Goal: Navigation & Orientation: Understand site structure

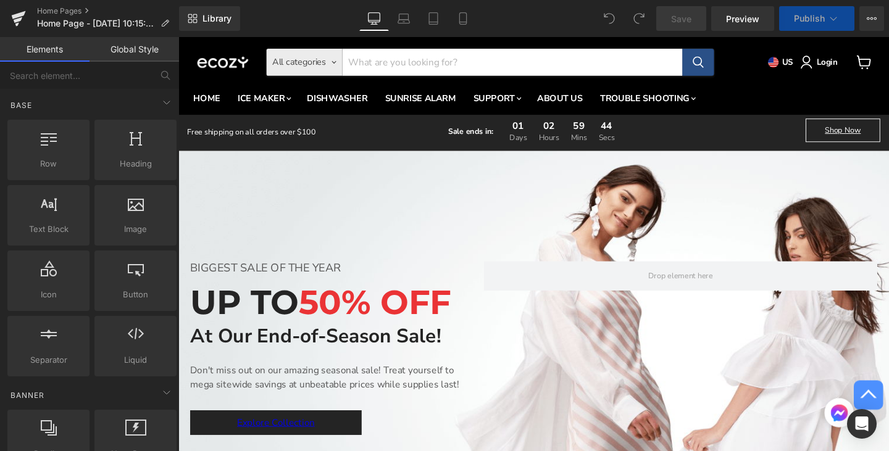
scroll to position [309, 0]
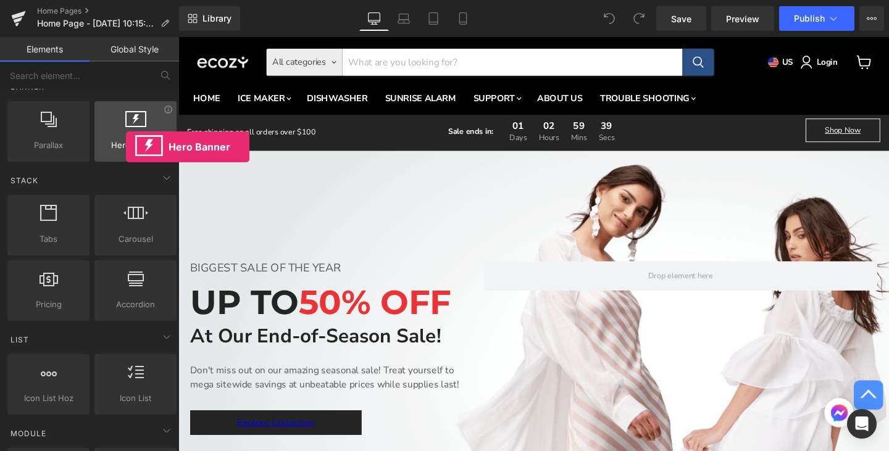
click at [126, 147] on span "Hero Banner" at bounding box center [135, 145] width 75 height 13
click at [128, 151] on span "Hero Banner" at bounding box center [135, 145] width 75 height 13
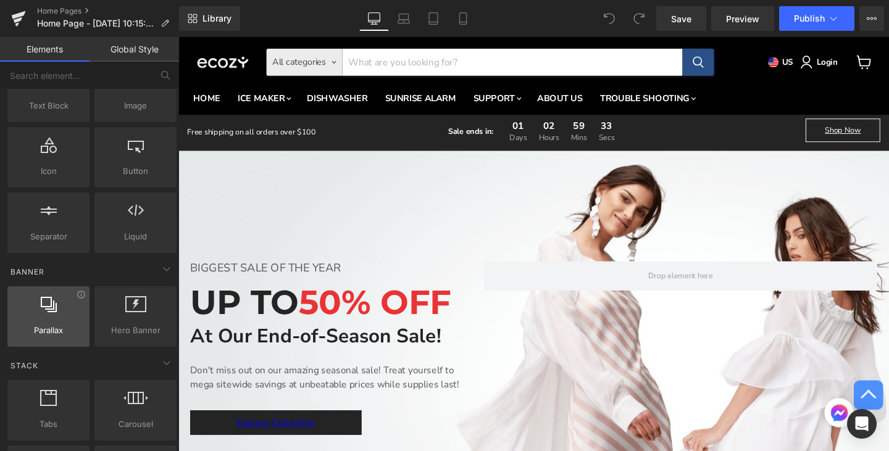
scroll to position [62, 0]
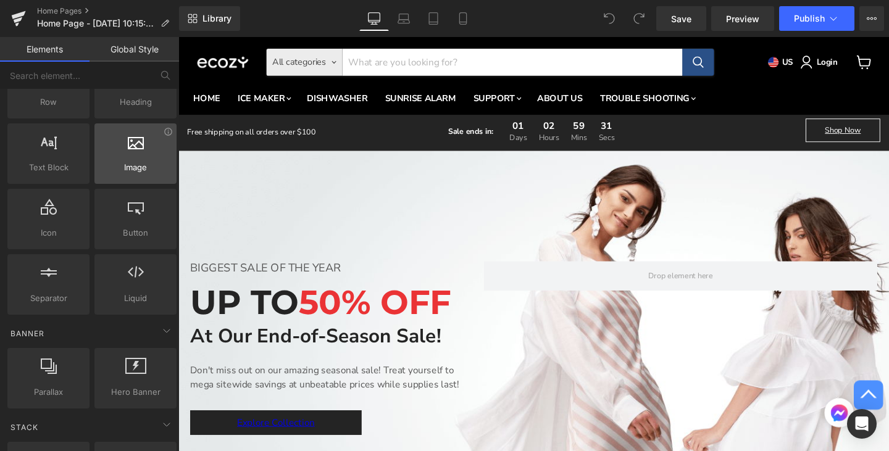
click at [137, 153] on div at bounding box center [135, 147] width 75 height 28
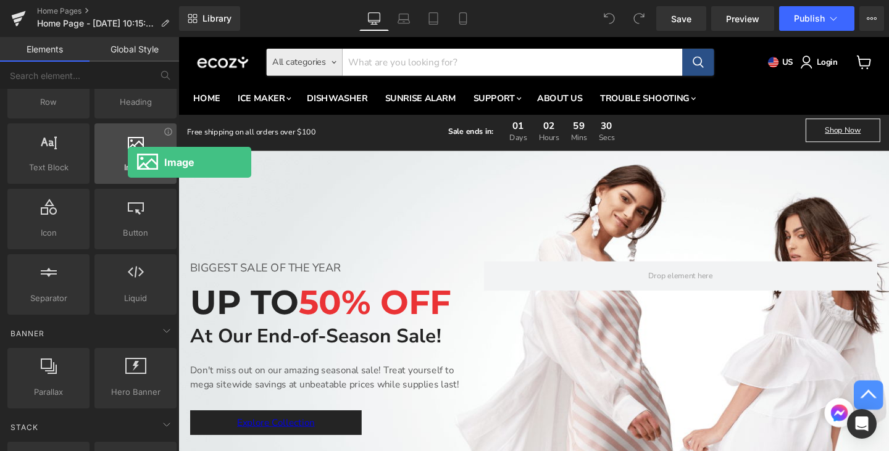
click at [128, 162] on span "Image" at bounding box center [135, 167] width 75 height 13
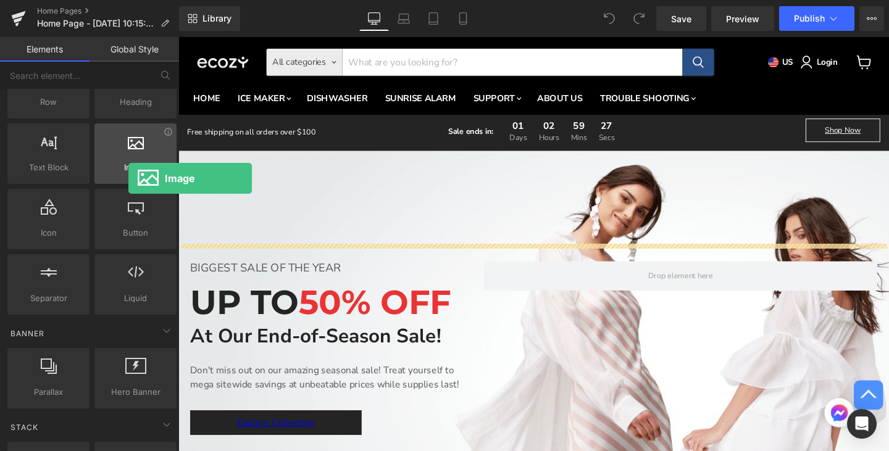
drag, startPoint x: 128, startPoint y: 162, endPoint x: 128, endPoint y: 178, distance: 16.1
click at [128, 178] on div "Image images, photos, alts, uploads" at bounding box center [135, 153] width 82 height 61
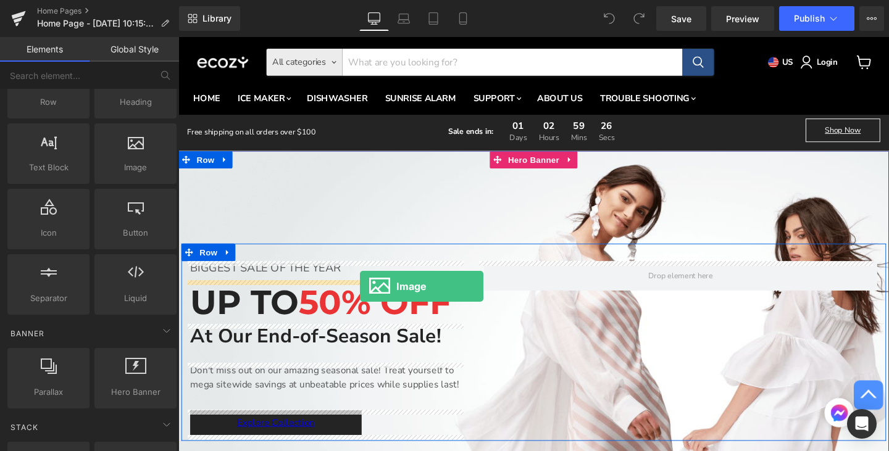
drag, startPoint x: 308, startPoint y: 208, endPoint x: 369, endPoint y: 299, distance: 109.9
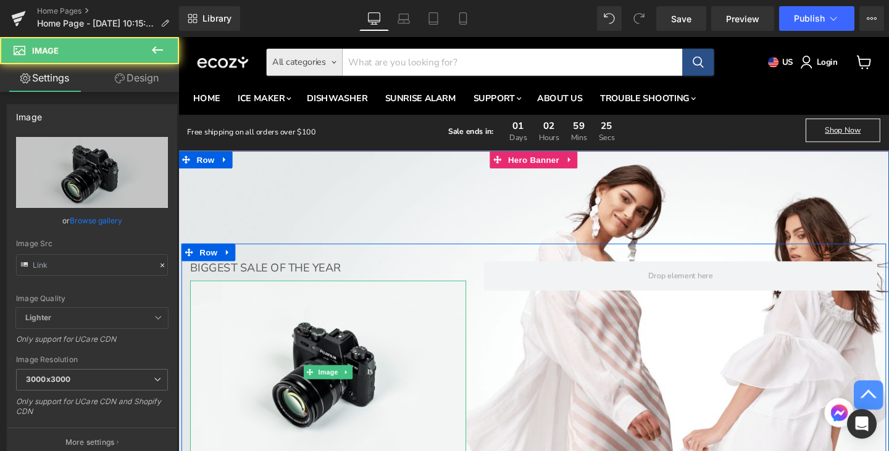
scroll to position [123, 0]
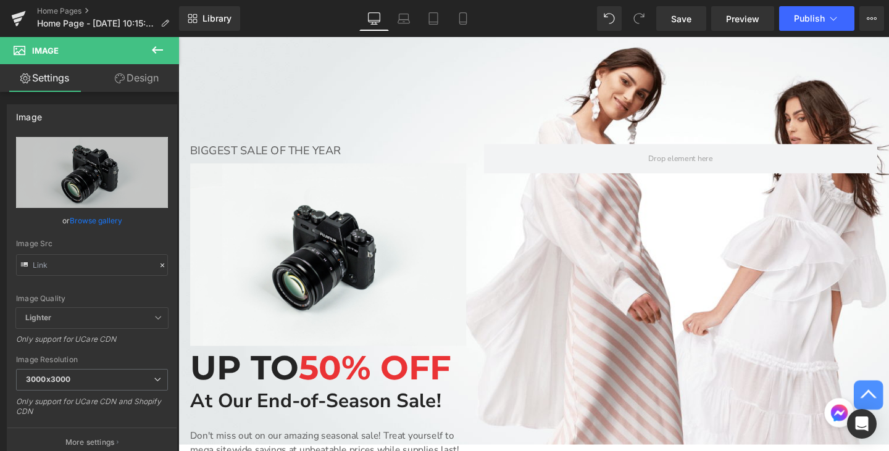
click at [153, 46] on icon at bounding box center [157, 50] width 15 height 15
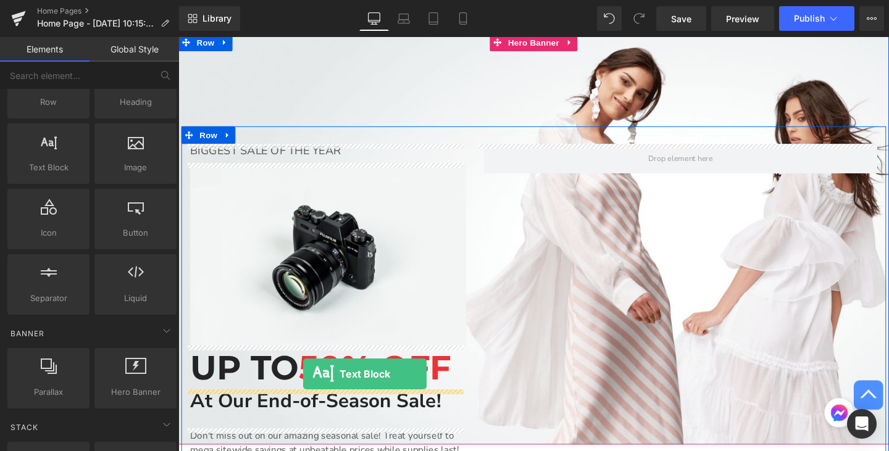
drag, startPoint x: 233, startPoint y: 191, endPoint x: 309, endPoint y: 391, distance: 214.2
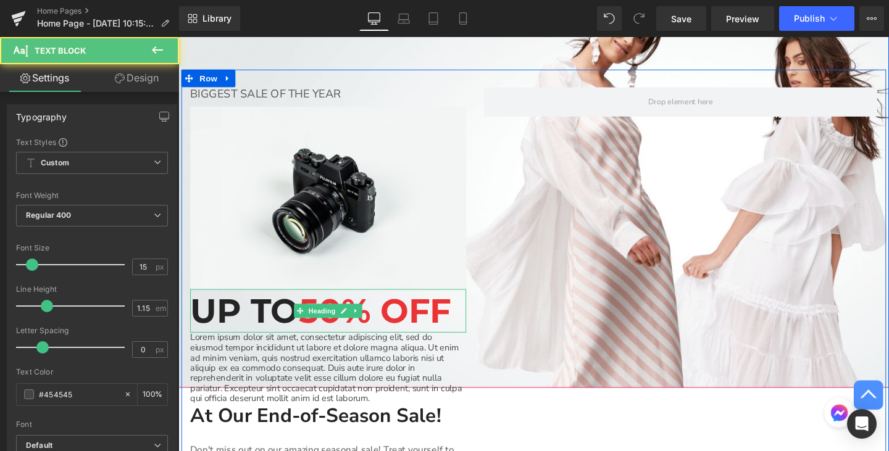
scroll to position [185, 0]
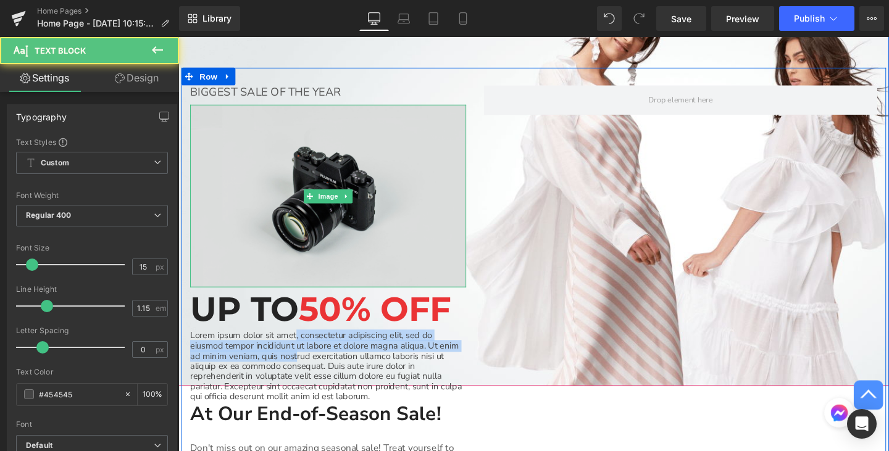
drag, startPoint x: 300, startPoint y: 369, endPoint x: 299, endPoint y: 294, distance: 75.3
click at [299, 294] on div "BIGGEST SALE OF THE YEAR Text Block Image UP TO 50% OFF Heading Lorem ipsum dol…" at bounding box center [336, 312] width 309 height 449
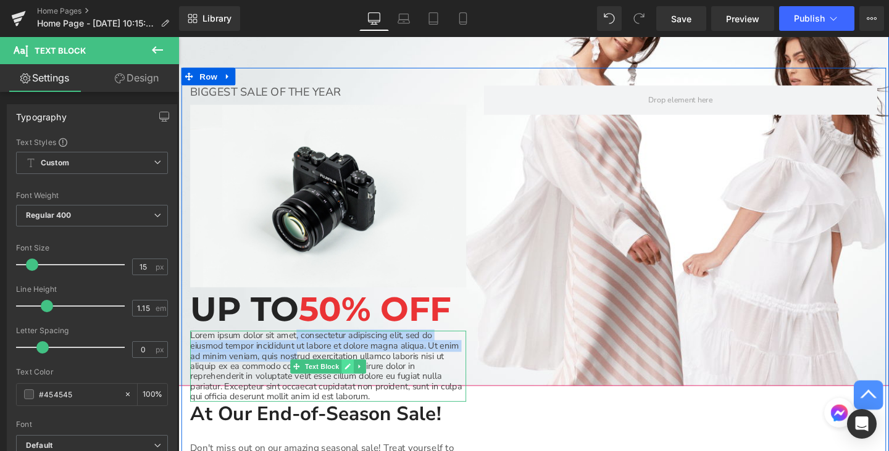
click at [350, 384] on link "Main content" at bounding box center [356, 383] width 13 height 15
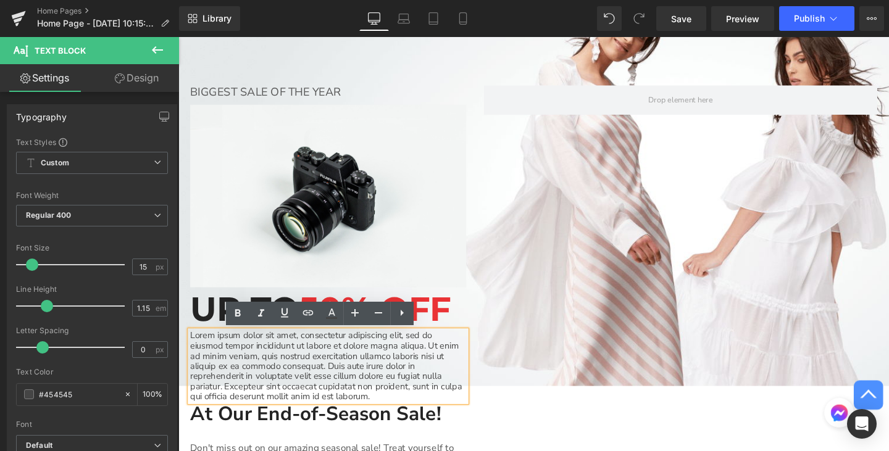
click at [406, 375] on p "Lorem ipsum dolor sit amet, consectetur adipiscing elit, sed do eiusmod tempor …" at bounding box center [336, 383] width 290 height 75
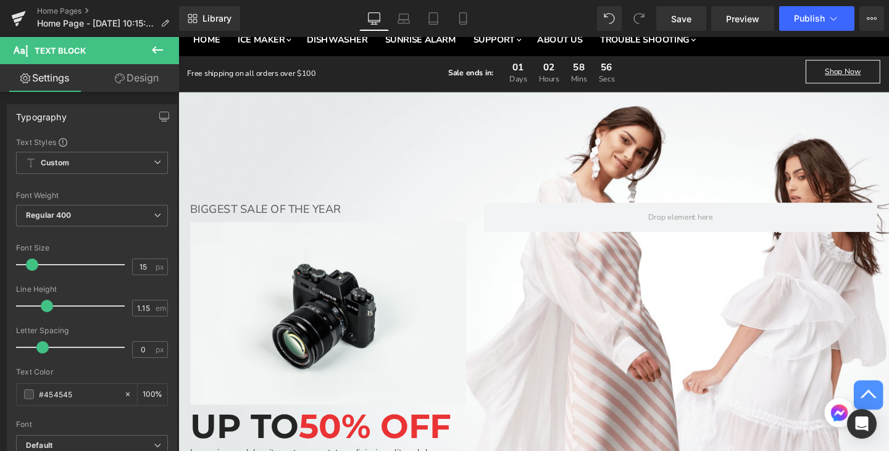
click at [153, 51] on icon at bounding box center [157, 49] width 11 height 7
